Goal: Information Seeking & Learning: Learn about a topic

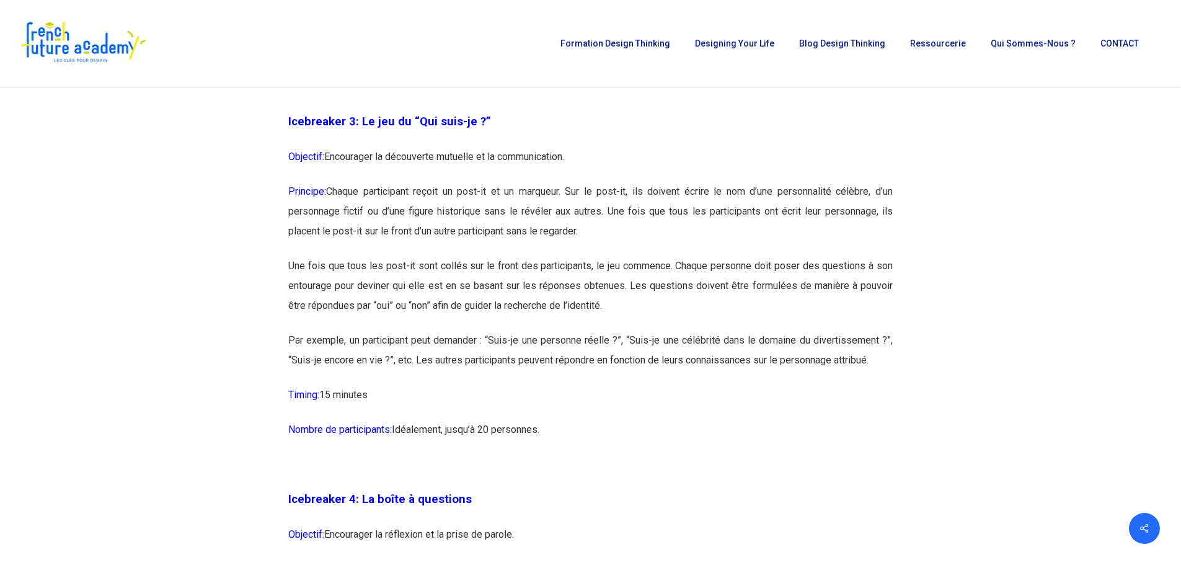
scroll to position [1488, 0]
drag, startPoint x: 288, startPoint y: 122, endPoint x: 565, endPoint y: 425, distance: 410.3
copy div "Loremipsum 2: Do sit am “Con adip-el ?” Seddoeiu: Temporinci ut laboreetdo magn…"
click at [418, 275] on p "Une fois que tous les post-it sont collés sur le front des participants, le jeu…" at bounding box center [590, 294] width 604 height 74
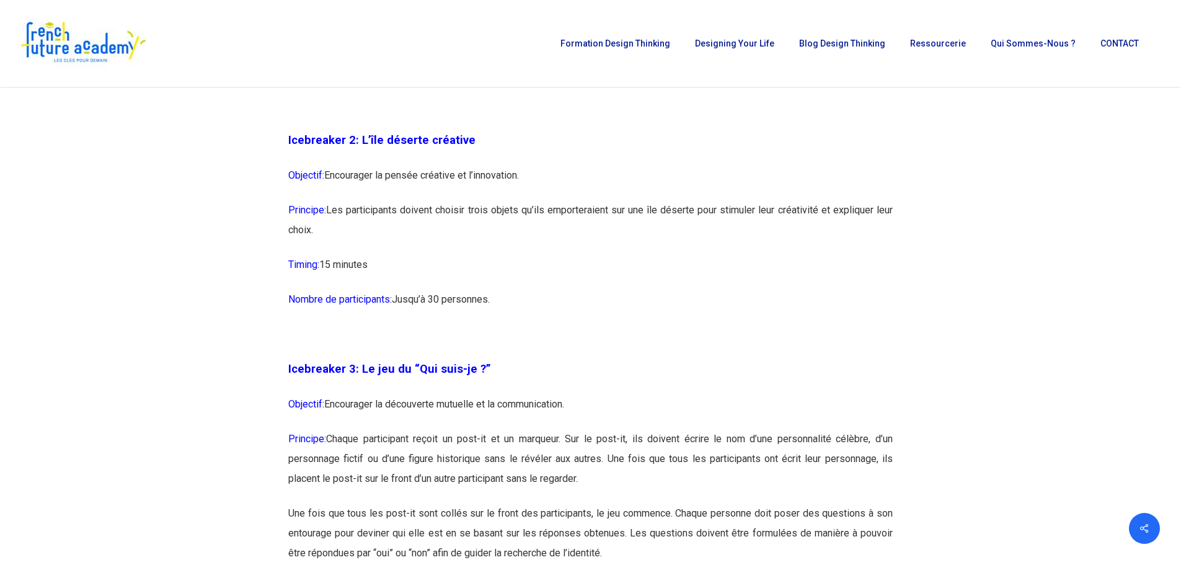
scroll to position [1240, 0]
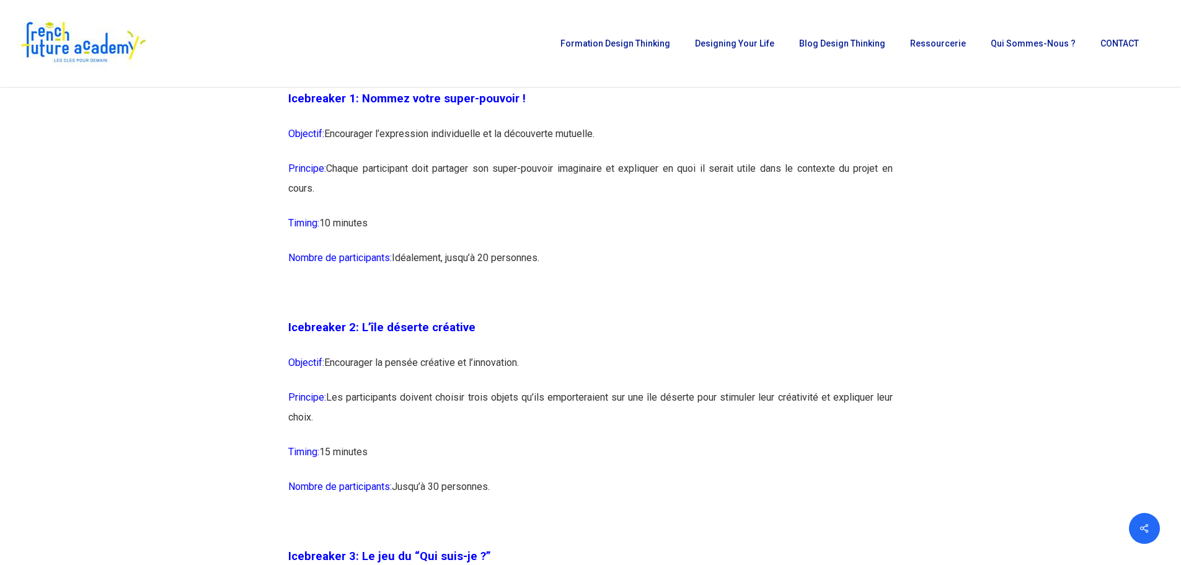
scroll to position [868, 0]
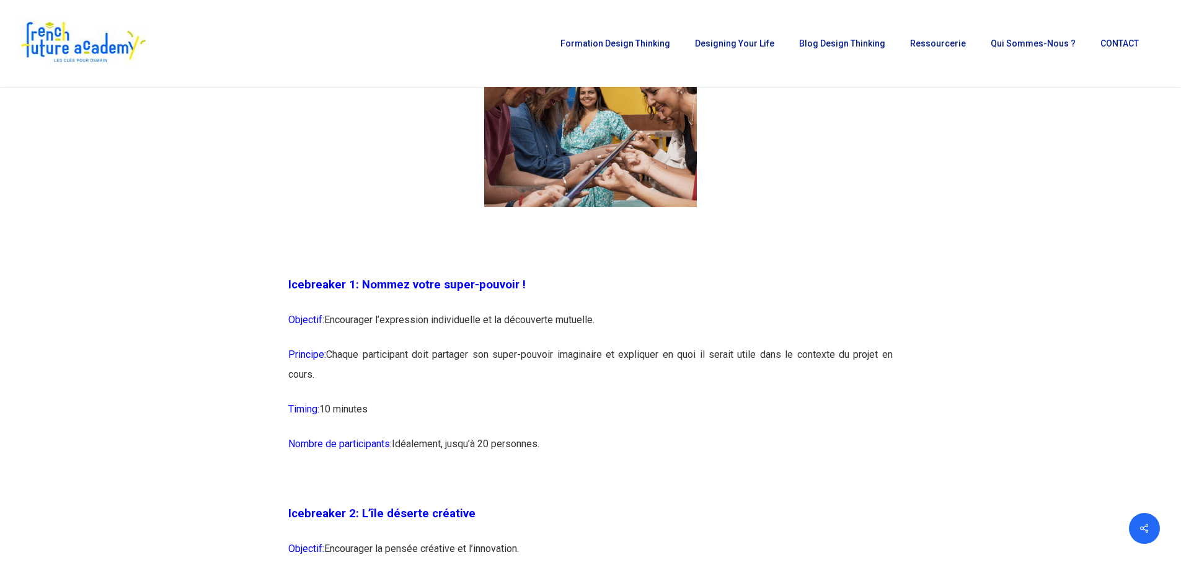
drag, startPoint x: 288, startPoint y: 281, endPoint x: 622, endPoint y: 451, distance: 374.8
copy div "Icebreaker 1: Nommez votre super-pouvoir ! Objectif: Encourager l’expression in…"
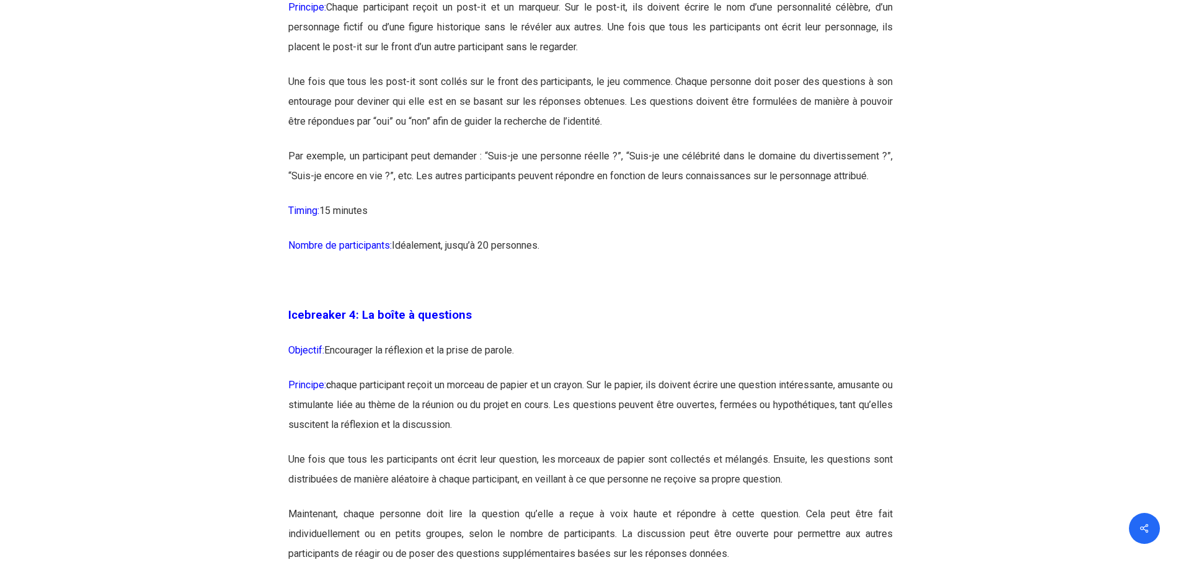
scroll to position [1798, 0]
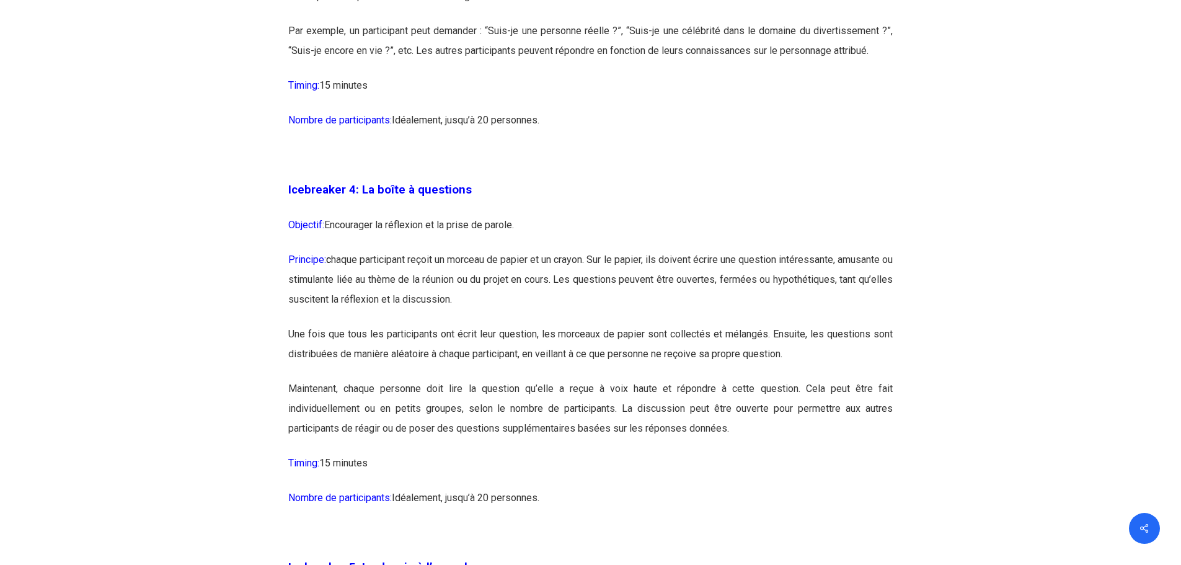
drag, startPoint x: 288, startPoint y: 188, endPoint x: 550, endPoint y: 500, distance: 407.9
copy div "Loremipsum 4: Do sitam c adipiscin Elitsedd: Eiusmodtem in utlaboree do ma aliq…"
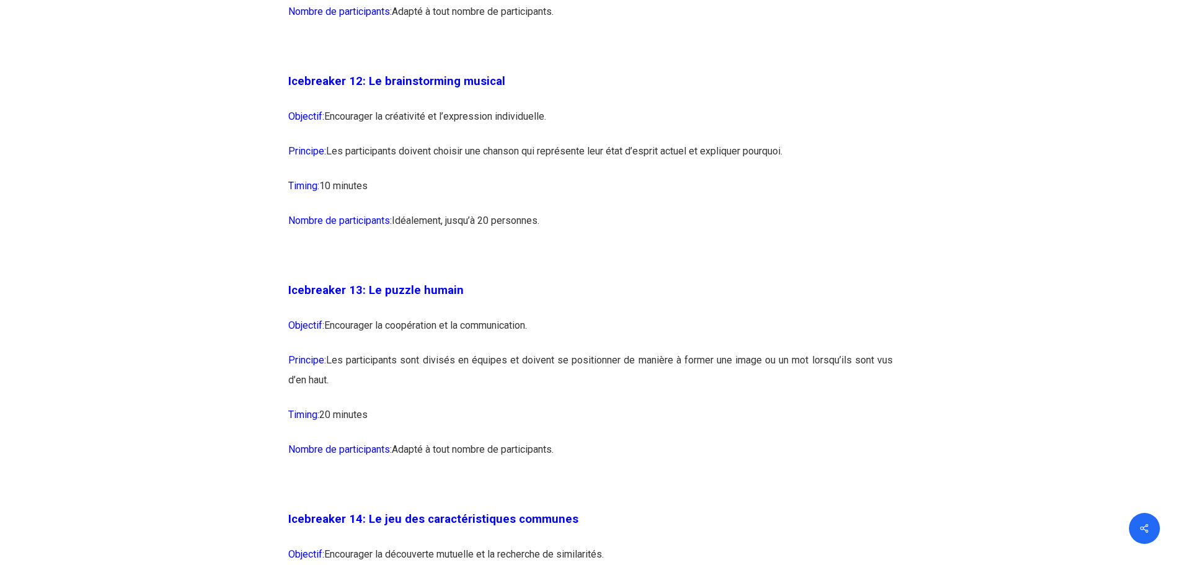
scroll to position [5455, 0]
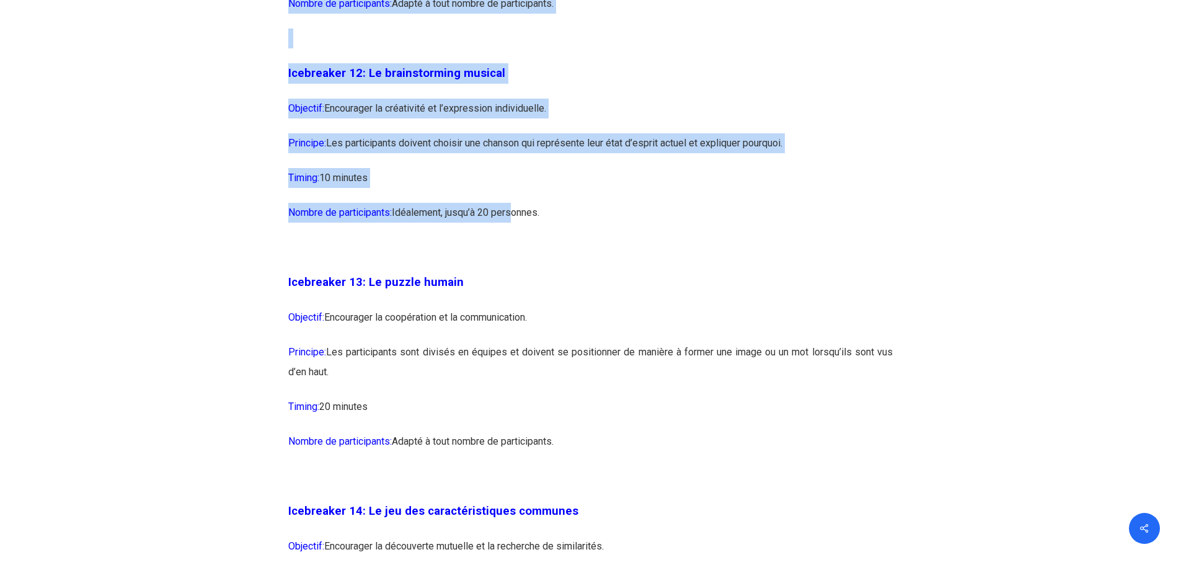
drag, startPoint x: 266, startPoint y: 108, endPoint x: 511, endPoint y: 270, distance: 293.6
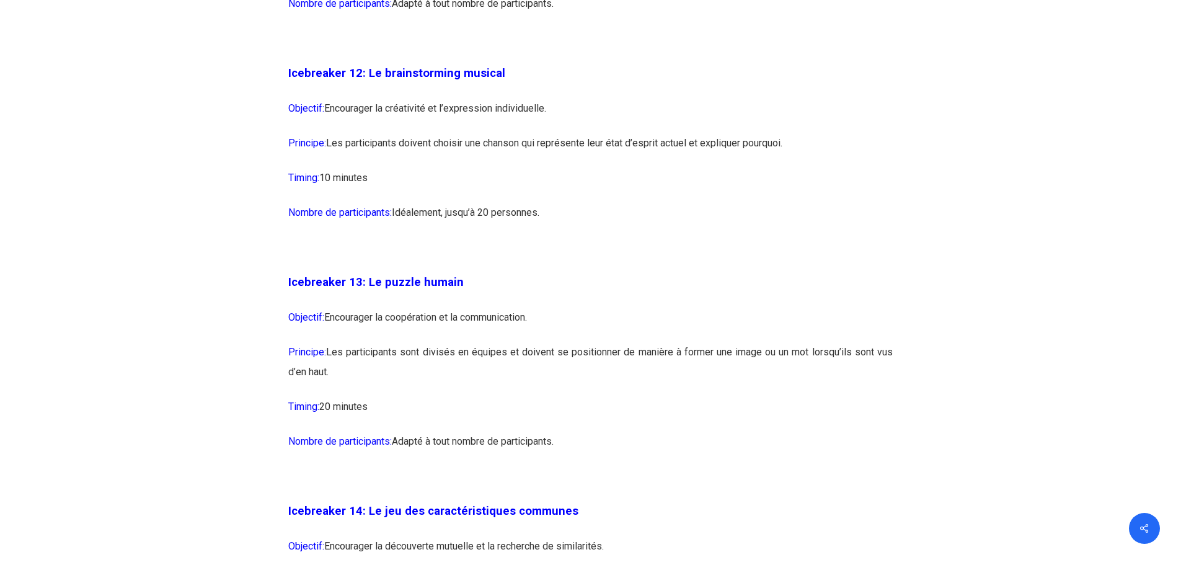
click at [548, 237] on p "Nombre de participants: [GEOGRAPHIC_DATA], jusqu’à 20 personnes." at bounding box center [590, 220] width 604 height 35
drag, startPoint x: 558, startPoint y: 252, endPoint x: 284, endPoint y: 121, distance: 304.4
copy div "Icebreaker 12: Le brainstorming musical Objectif: Encourager la créativité et l…"
click at [385, 289] on span "Icebreaker 13: Le puzzle humain" at bounding box center [375, 282] width 175 height 14
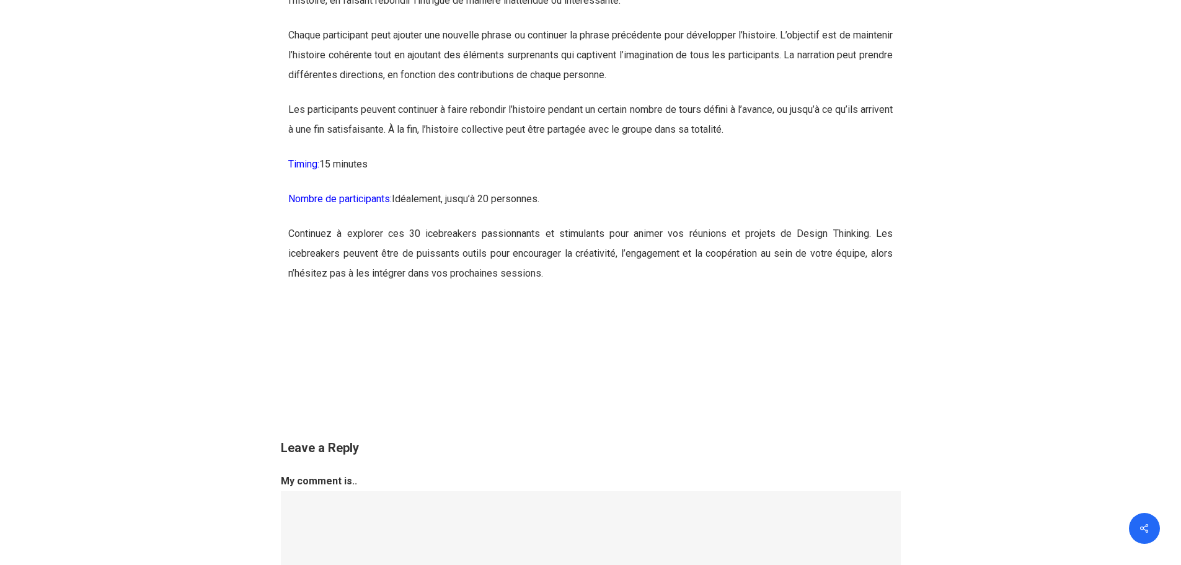
scroll to position [12831, 0]
